Goal: Information Seeking & Learning: Find specific fact

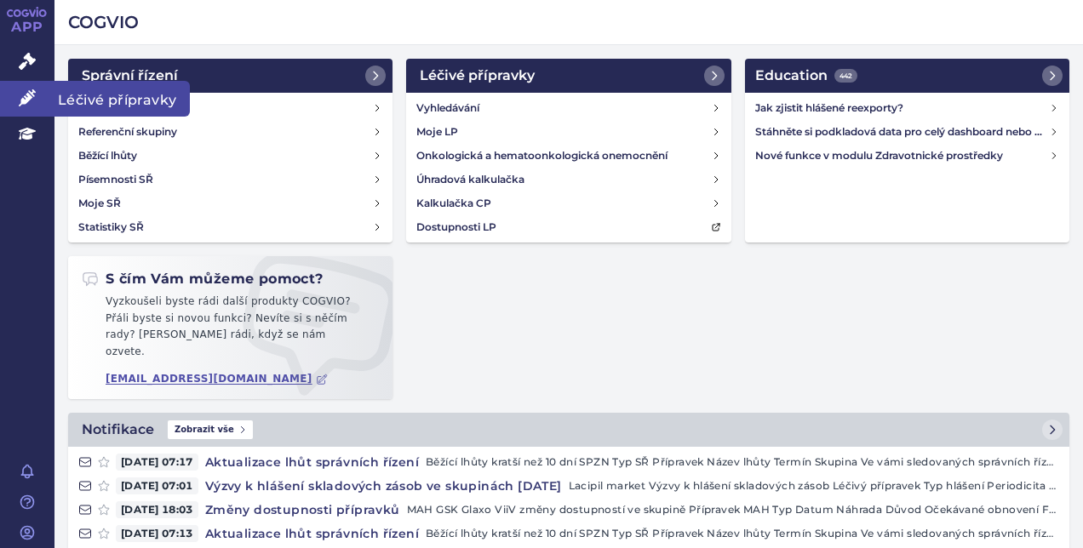
click at [31, 96] on icon at bounding box center [27, 97] width 17 height 17
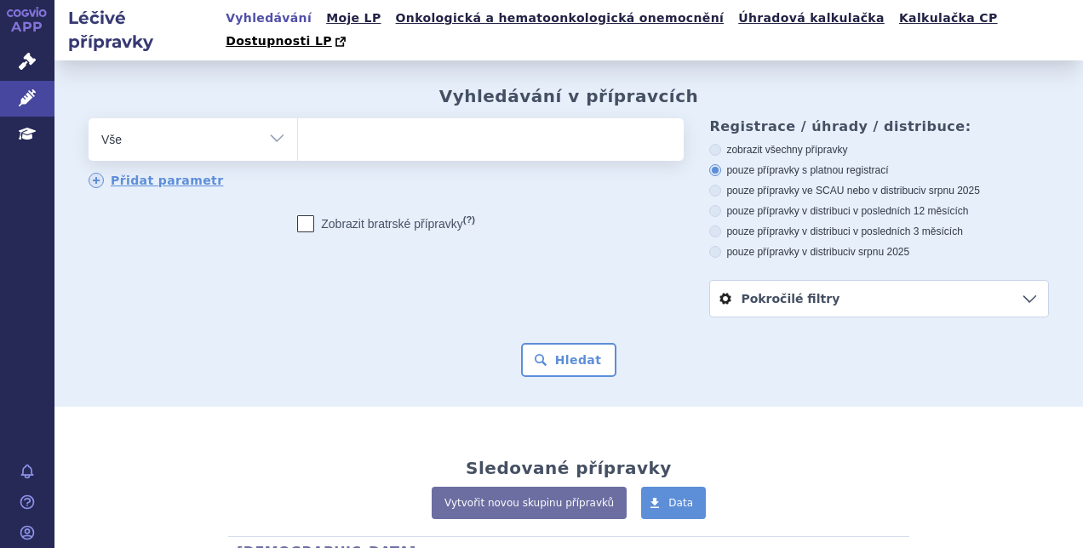
click at [390, 118] on ul at bounding box center [489, 136] width 382 height 36
click at [298, 118] on select at bounding box center [297, 139] width 1 height 43
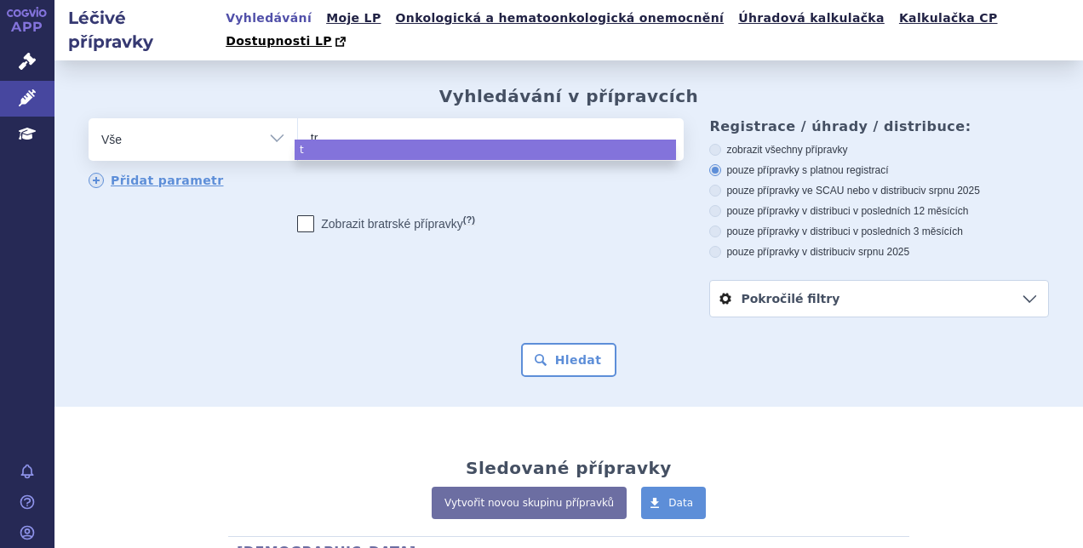
type input "tre"
type input "trele"
type input "trelegy"
select select "trelegy"
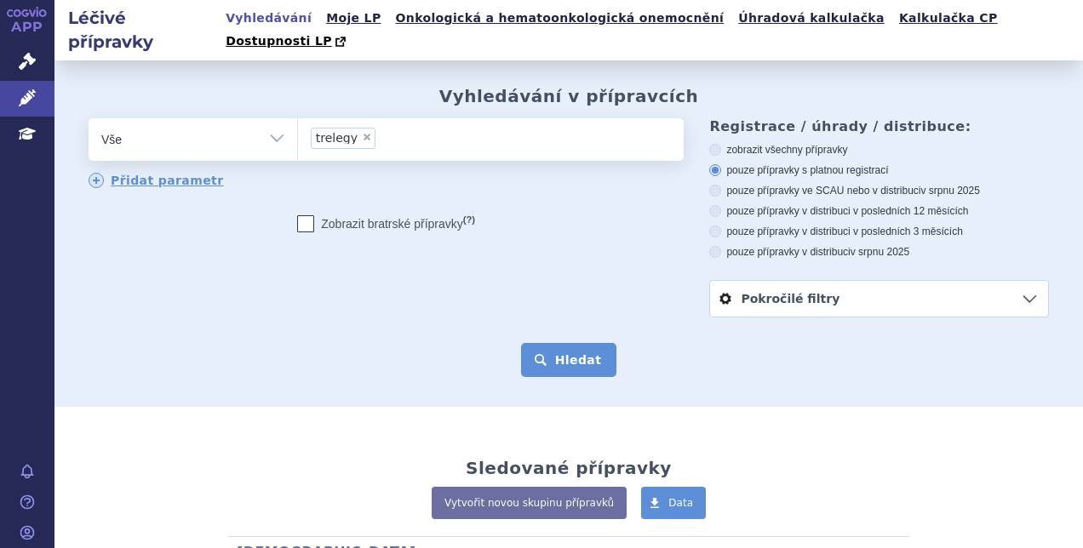
click at [542, 343] on button "Hledat" at bounding box center [569, 360] width 96 height 34
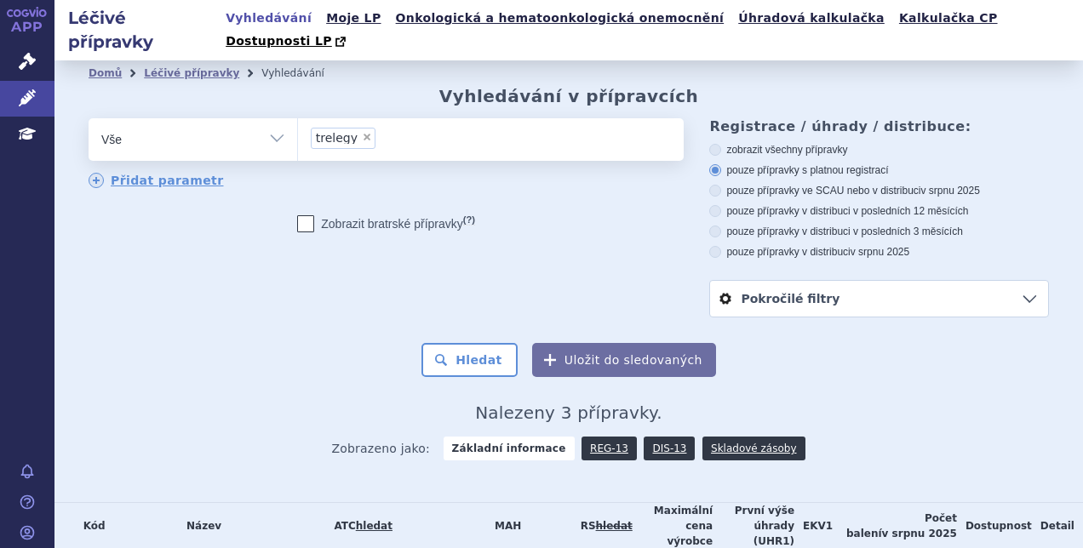
scroll to position [135, 0]
